Goal: Task Accomplishment & Management: Use online tool/utility

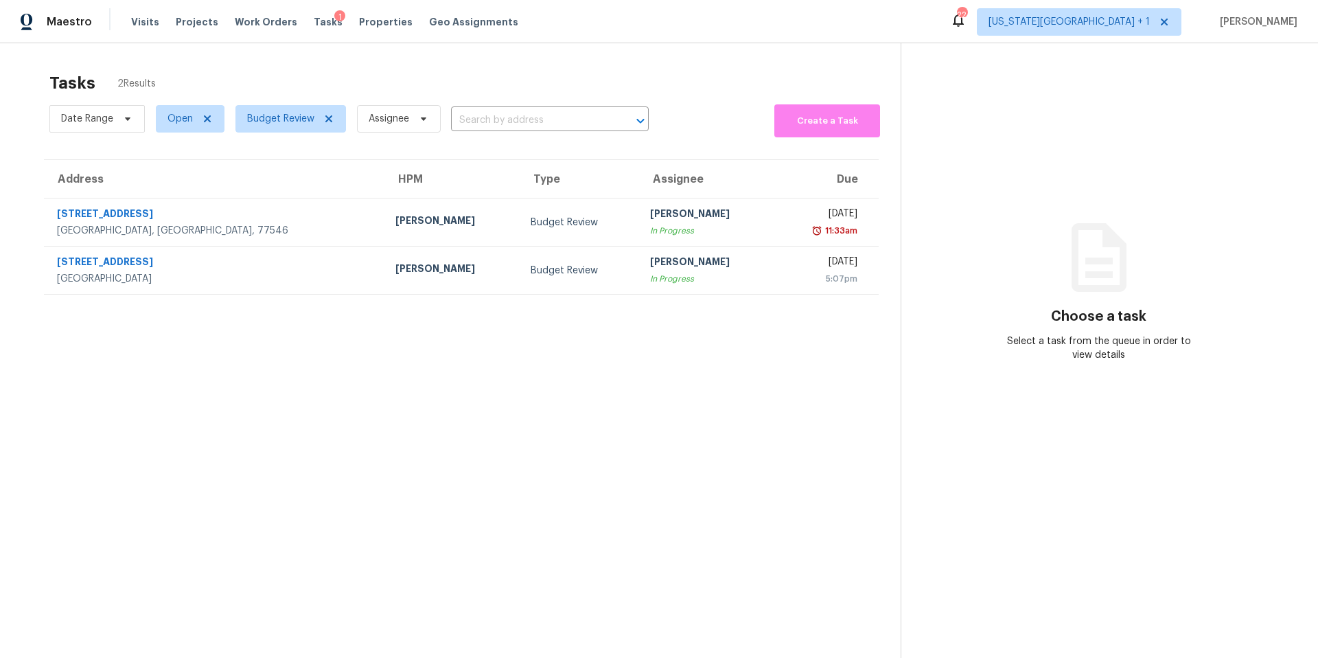
scroll to position [43, 0]
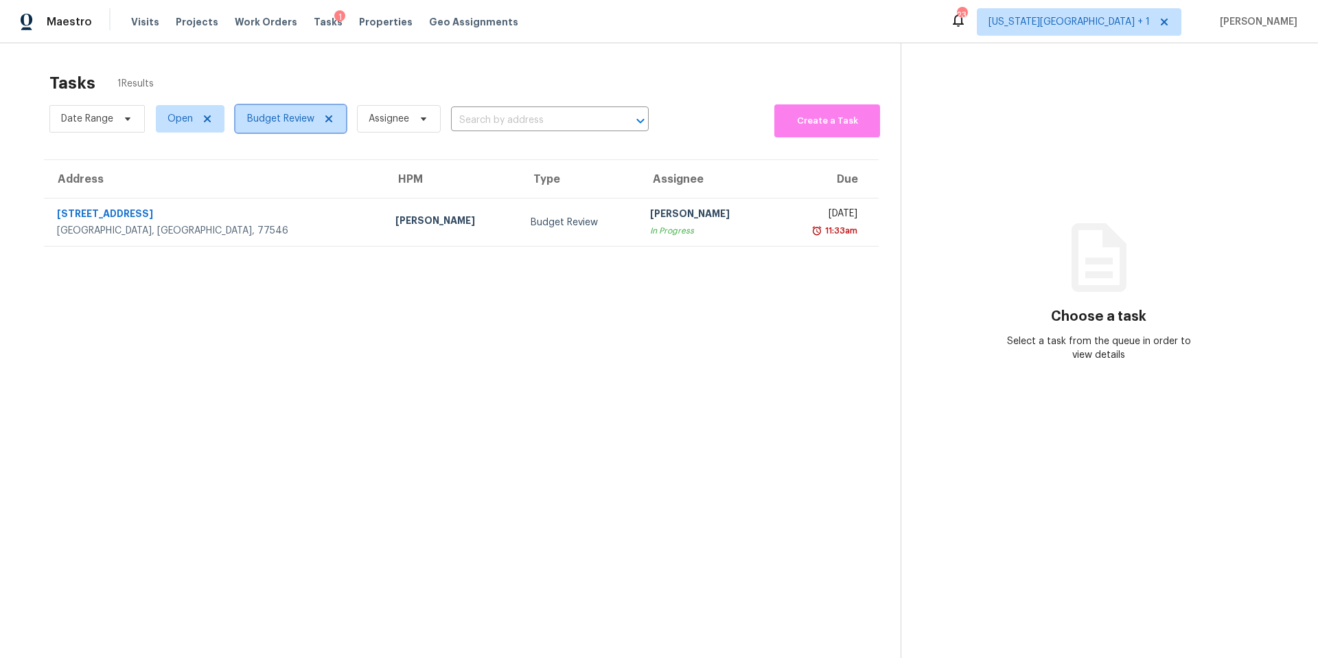
click at [276, 117] on span "Budget Review" at bounding box center [280, 119] width 67 height 14
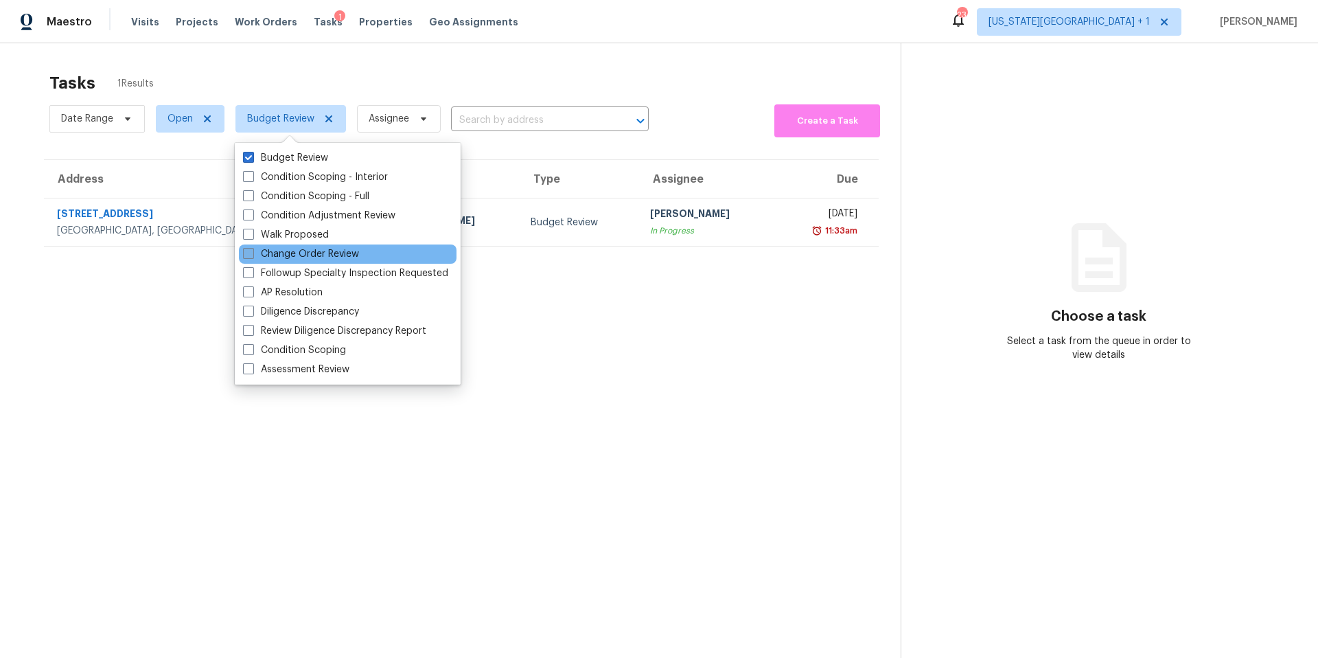
click at [277, 252] on label "Change Order Review" at bounding box center [301, 254] width 116 height 14
click at [252, 252] on input "Change Order Review" at bounding box center [247, 251] width 9 height 9
checkbox input "true"
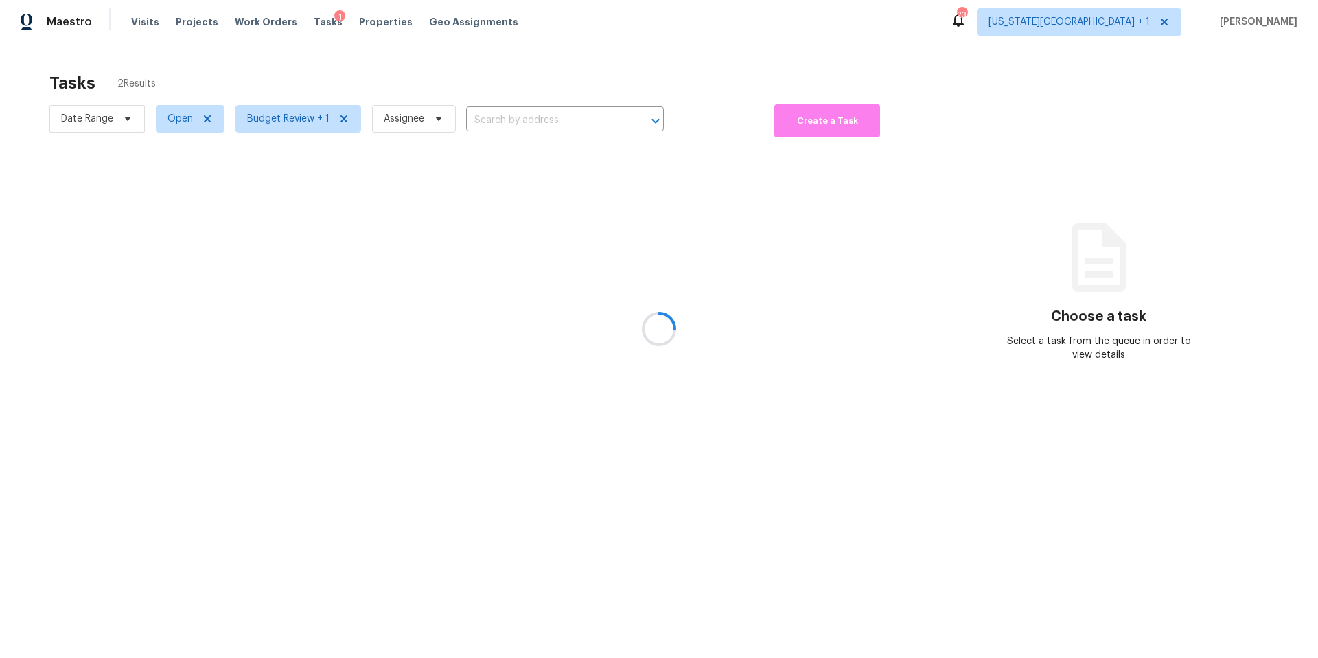
click at [305, 76] on div at bounding box center [659, 329] width 1318 height 658
